Goal: Go to known website: Access a specific website the user already knows

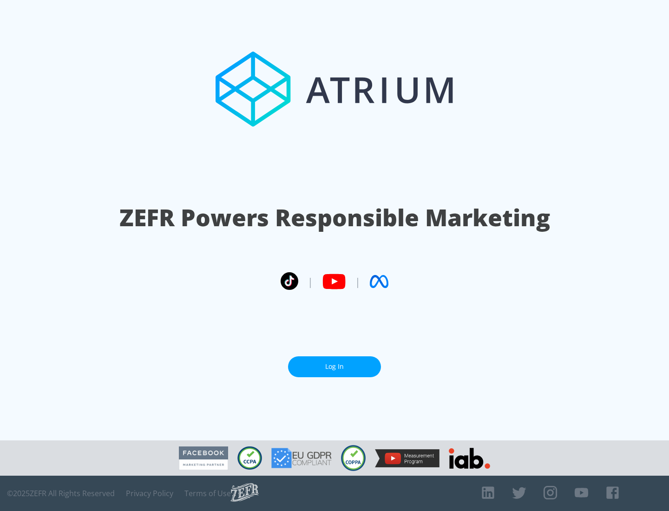
click at [335, 363] on link "Log In" at bounding box center [334, 367] width 93 height 21
